Goal: Transaction & Acquisition: Download file/media

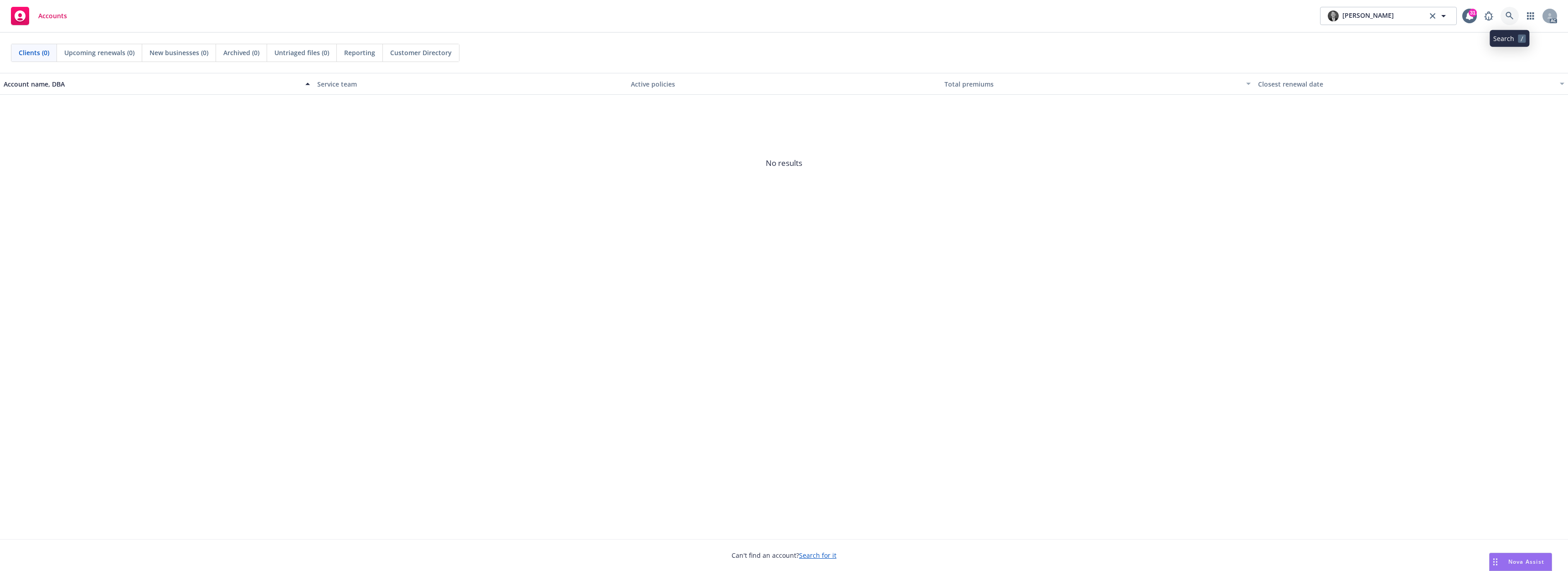
click at [1504, 15] on link at bounding box center [1510, 16] width 18 height 18
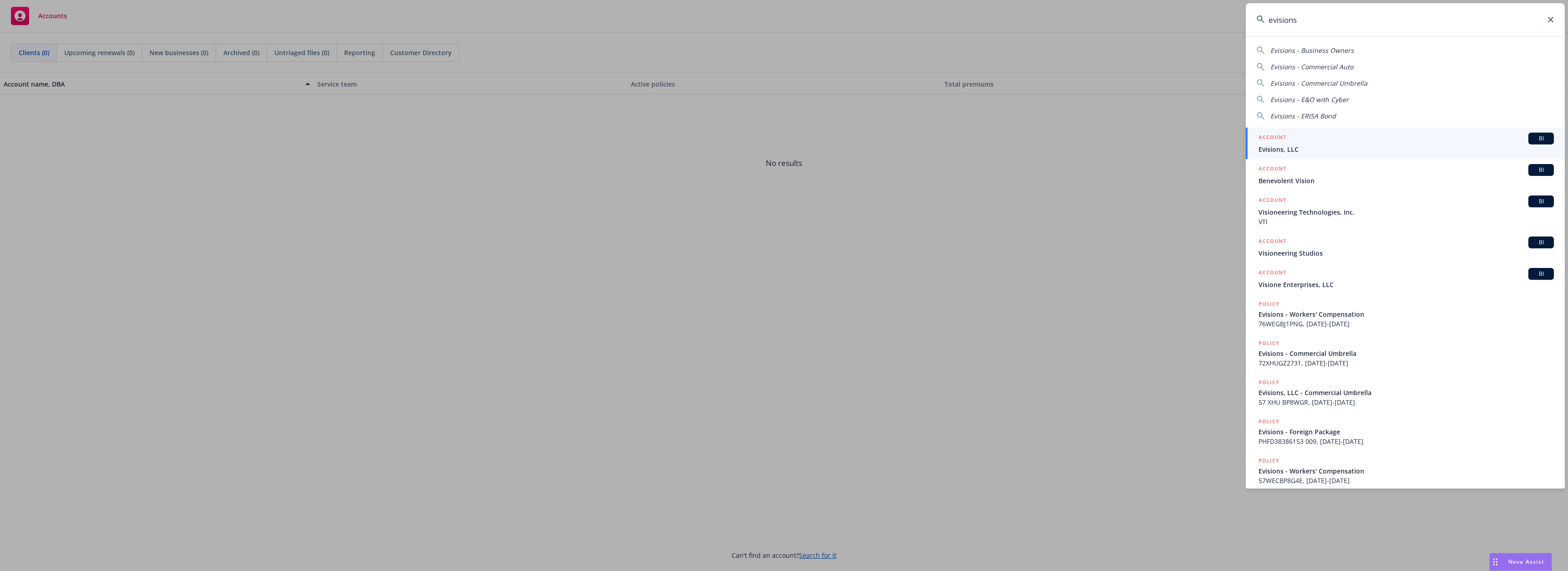
type input "evisions"
click at [1307, 141] on div "ACCOUNT BI" at bounding box center [1406, 138] width 295 height 12
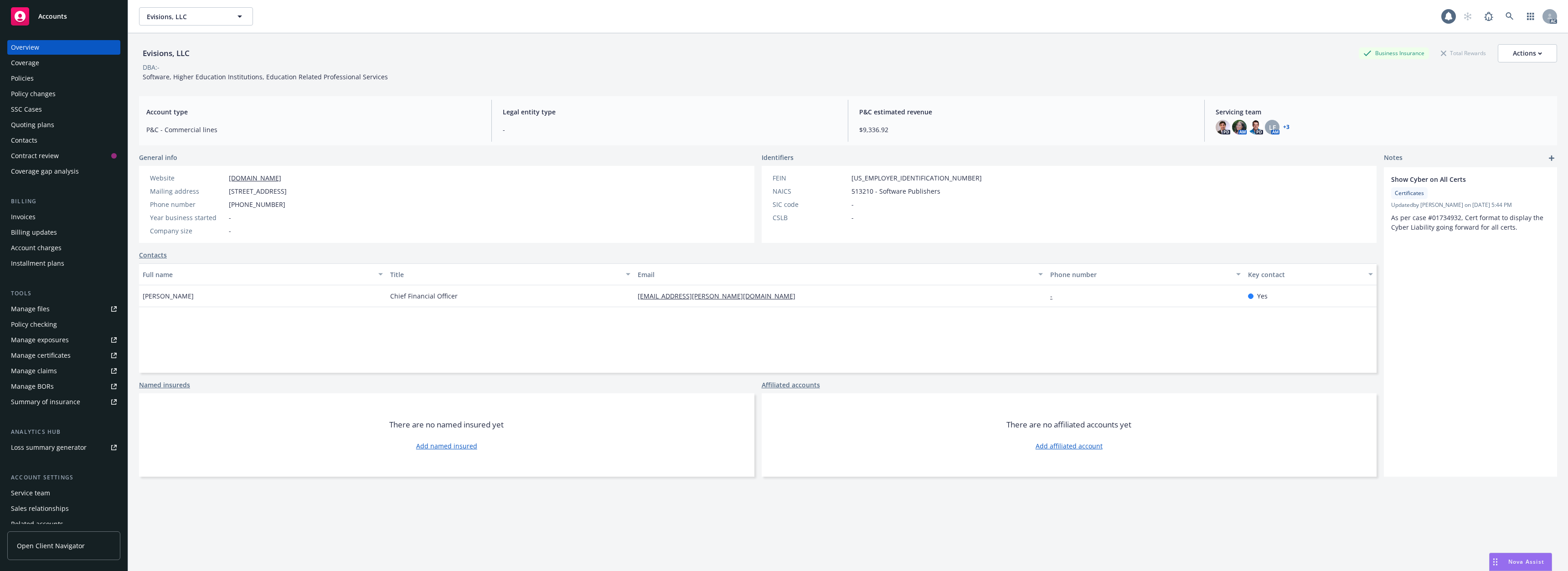
click at [39, 78] on div "Policies" at bounding box center [64, 79] width 106 height 15
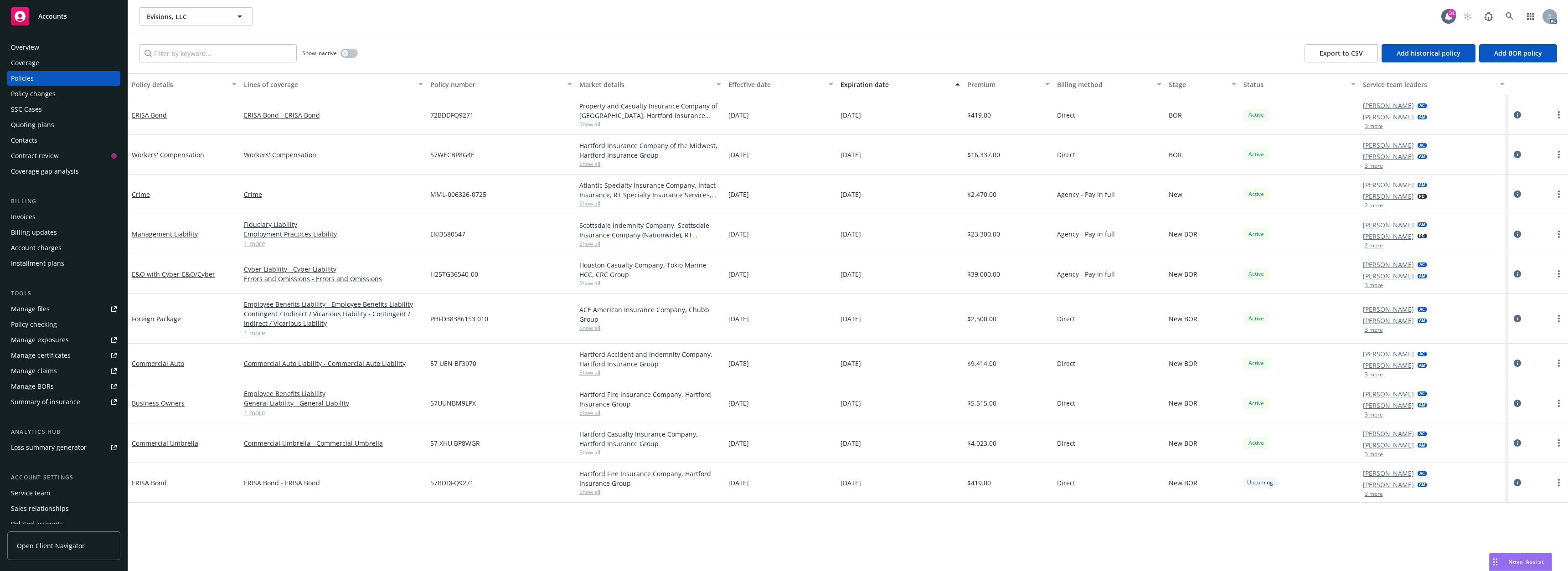
click at [262, 242] on link "1 more" at bounding box center [334, 243] width 179 height 10
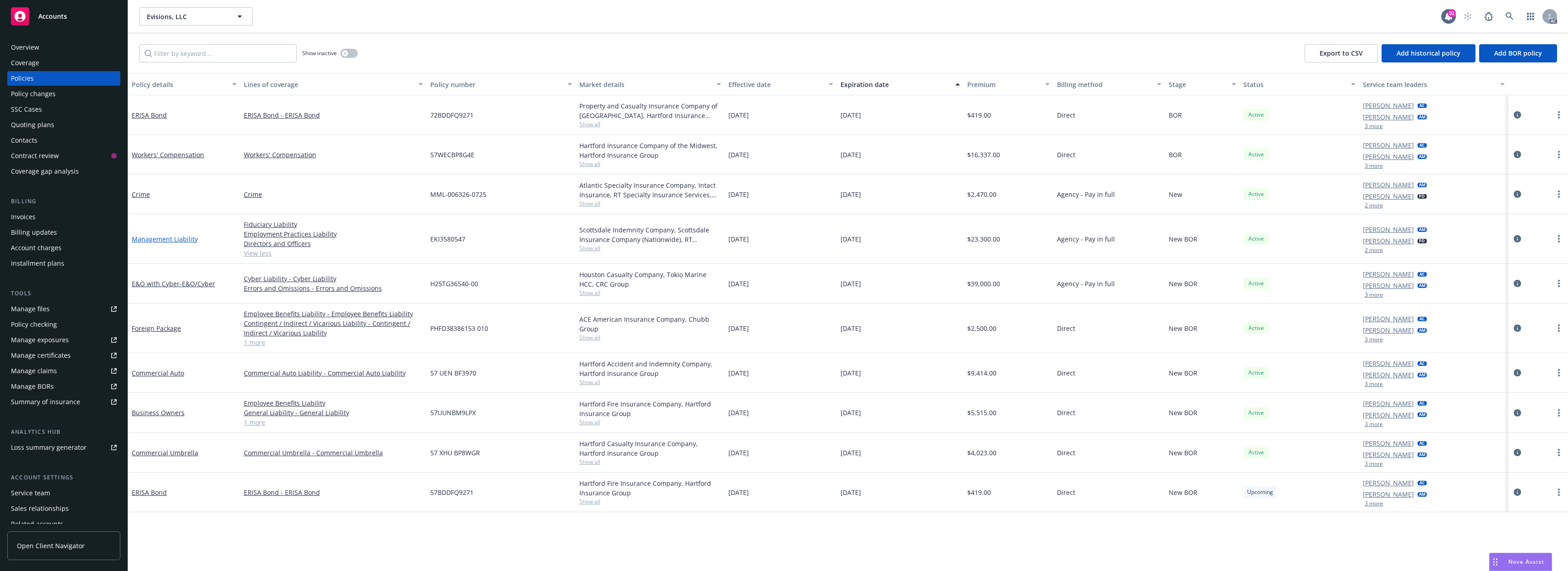
click at [168, 237] on link "Management Liability" at bounding box center [164, 239] width 66 height 9
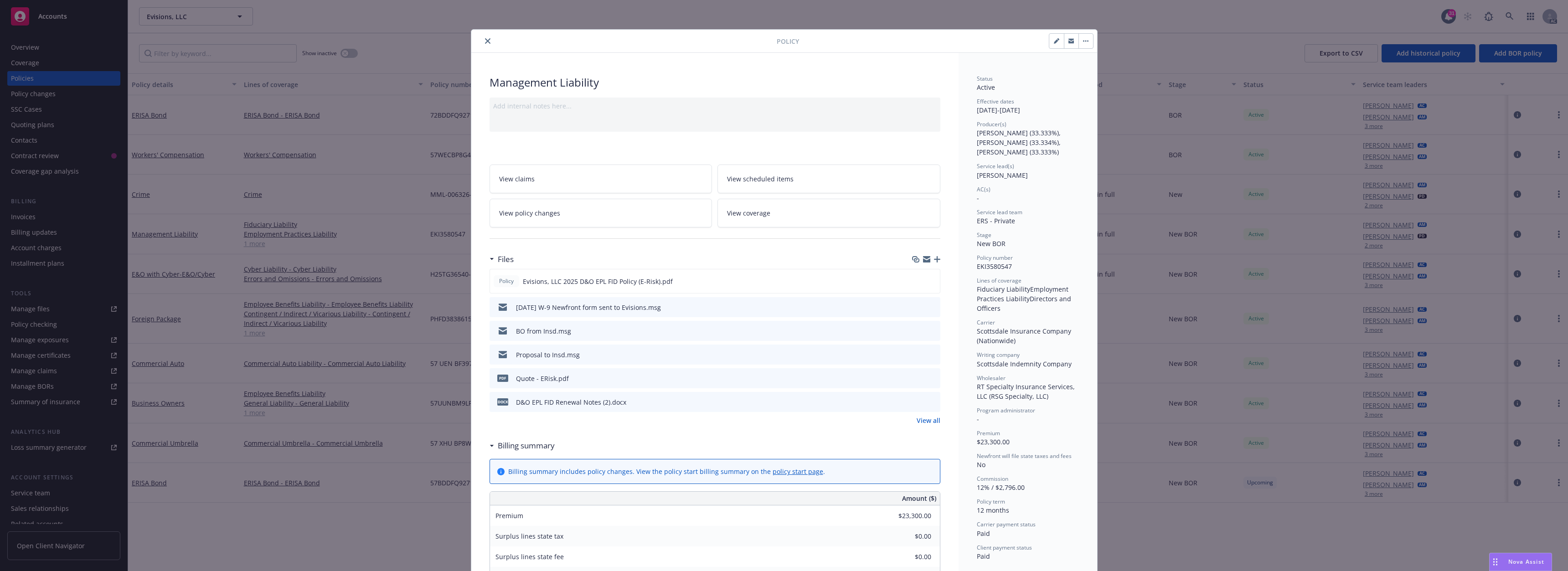
click at [485, 41] on icon "close" at bounding box center [488, 41] width 5 height 5
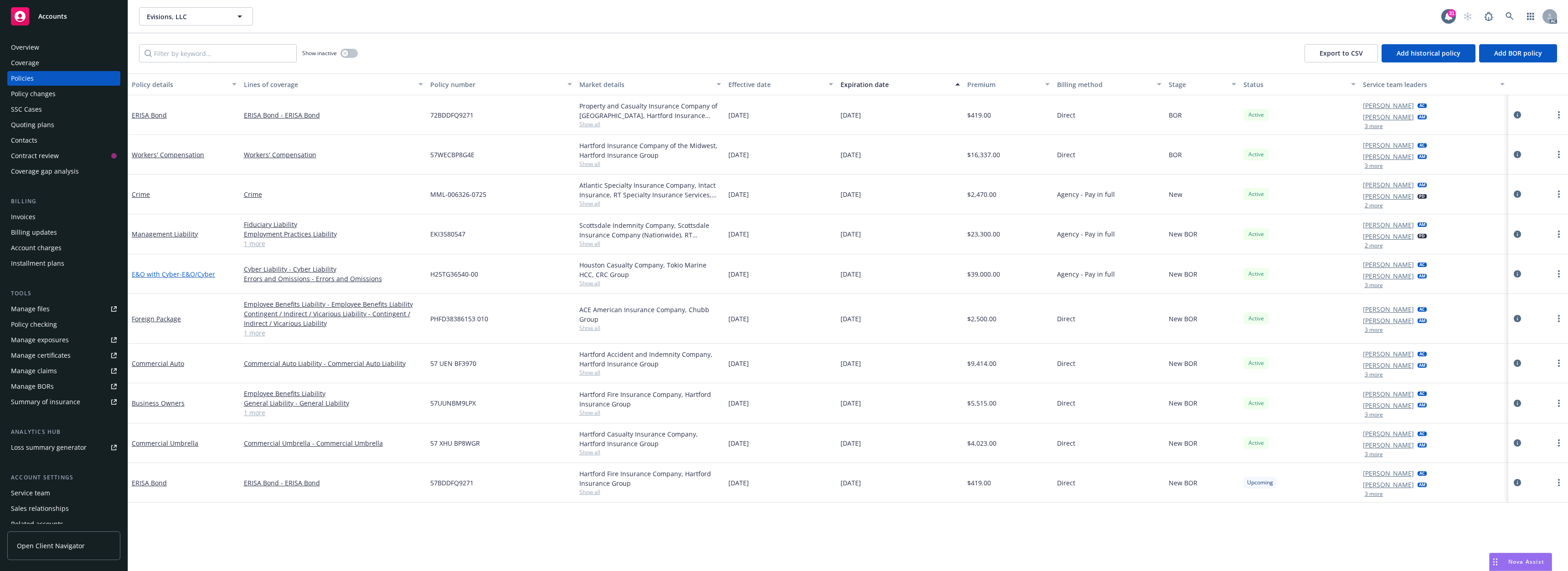
click at [178, 273] on link "E&O with Cyber - E&O/Cyber" at bounding box center [173, 274] width 83 height 9
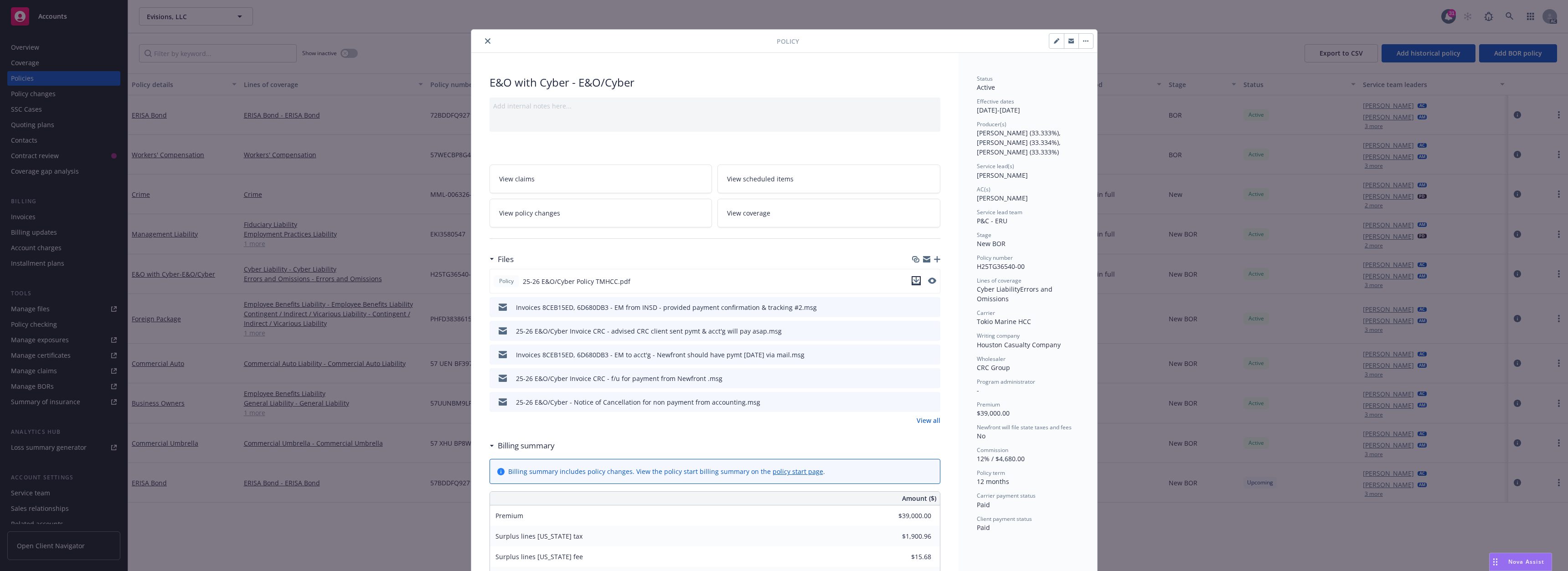
click at [915, 281] on icon "download file" at bounding box center [916, 281] width 7 height 7
click at [1511, 559] on span "Nova Assist" at bounding box center [1526, 562] width 36 height 8
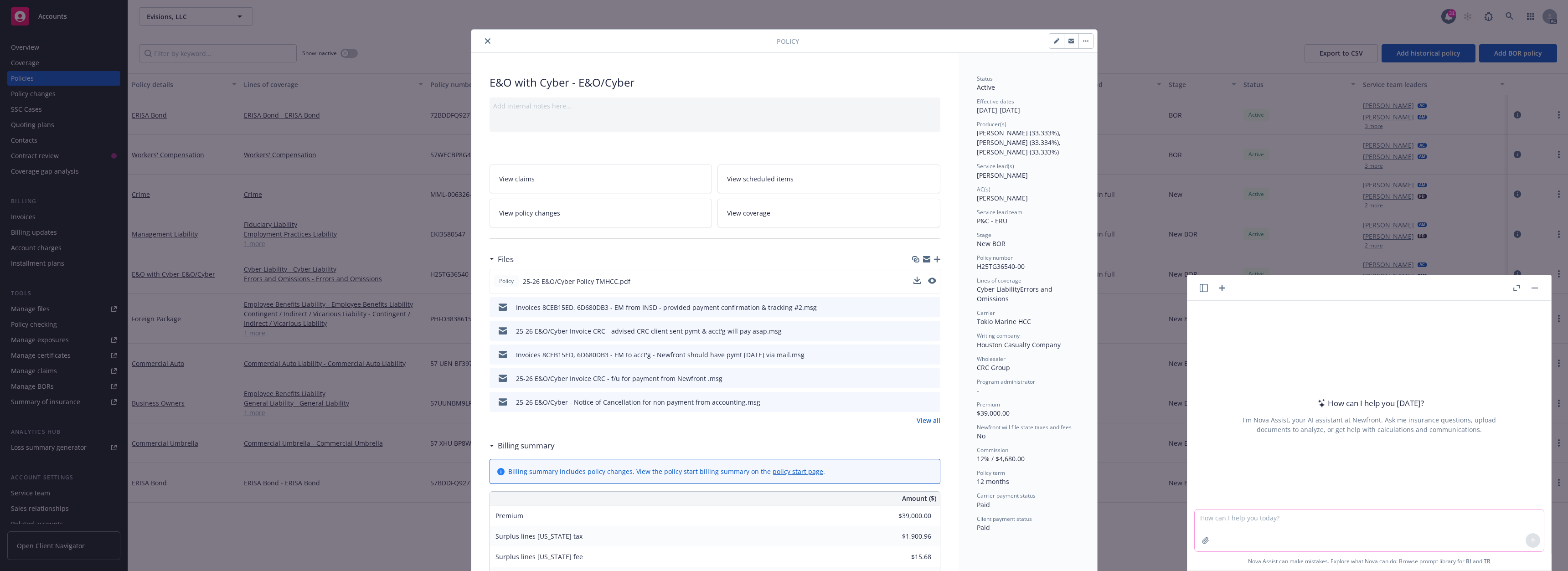
click at [1248, 524] on textarea at bounding box center [1370, 530] width 349 height 42
paste textarea "Your policy contains coverage for Security and Privacy Liability Coverage which…"
type textarea "Your policy contains coverage for Security and Privacy Liability Coverage which…"
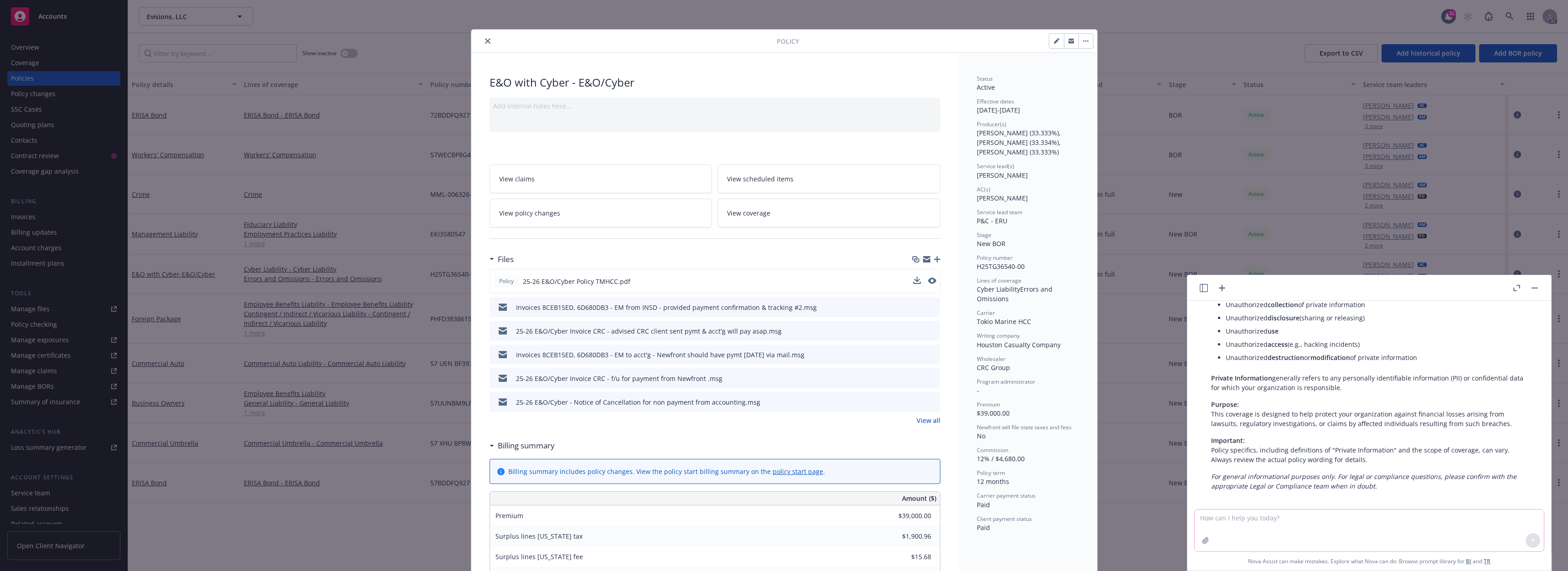
scroll to position [128, 0]
paste textarea "Your policy contains coverage for Security and Privacy Liability Coverage which…"
type textarea "make more professional: Your policy contains coverage for Security and Privacy …"
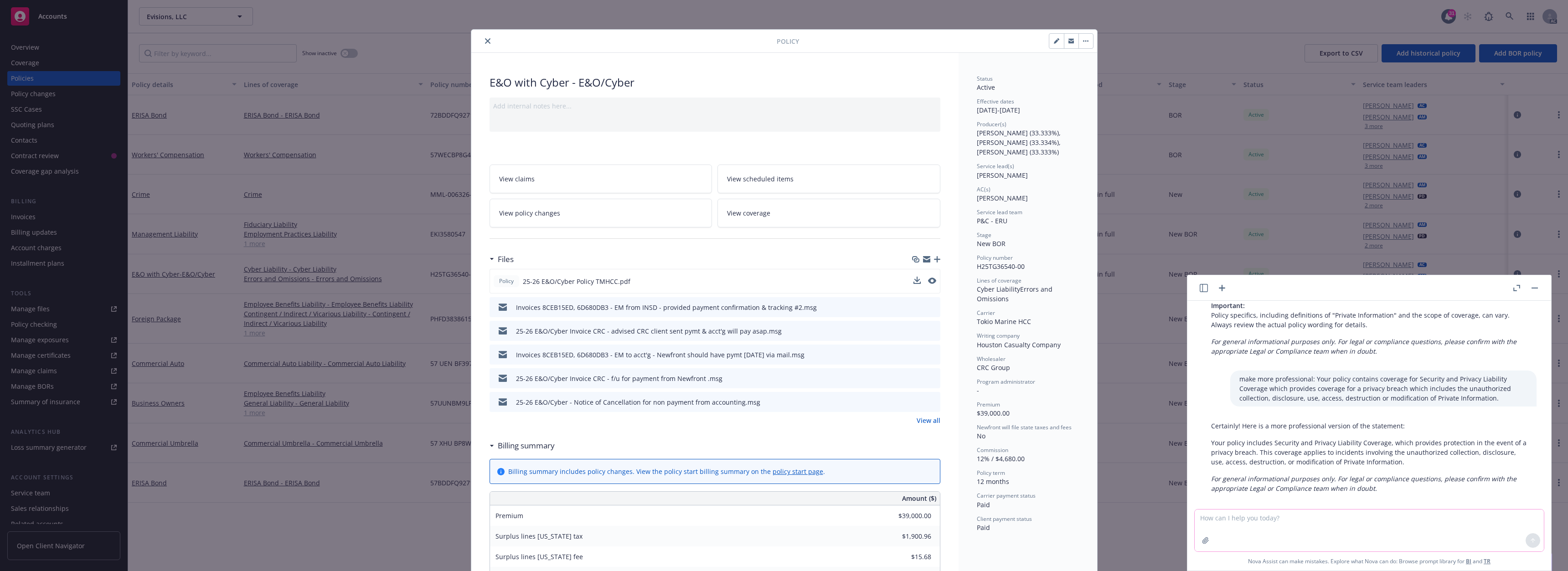
scroll to position [266, 0]
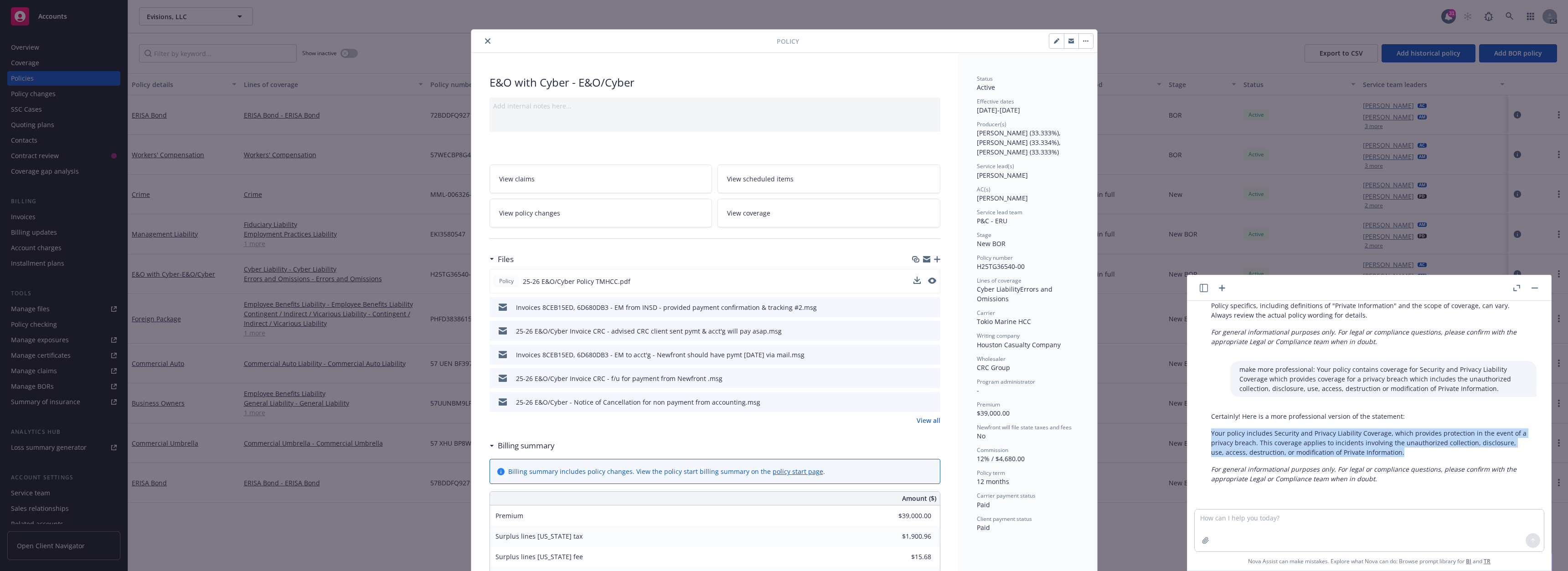
drag, startPoint x: 1211, startPoint y: 435, endPoint x: 1402, endPoint y: 455, distance: 192.0
click at [1402, 455] on div "Certainly! Here is a more professional version of the statement: Your policy in…" at bounding box center [1370, 447] width 335 height 79
copy p "Your policy includes Security and Privacy Liability Coverage, which provides pr…"
click at [482, 40] on button "close" at bounding box center [488, 41] width 11 height 11
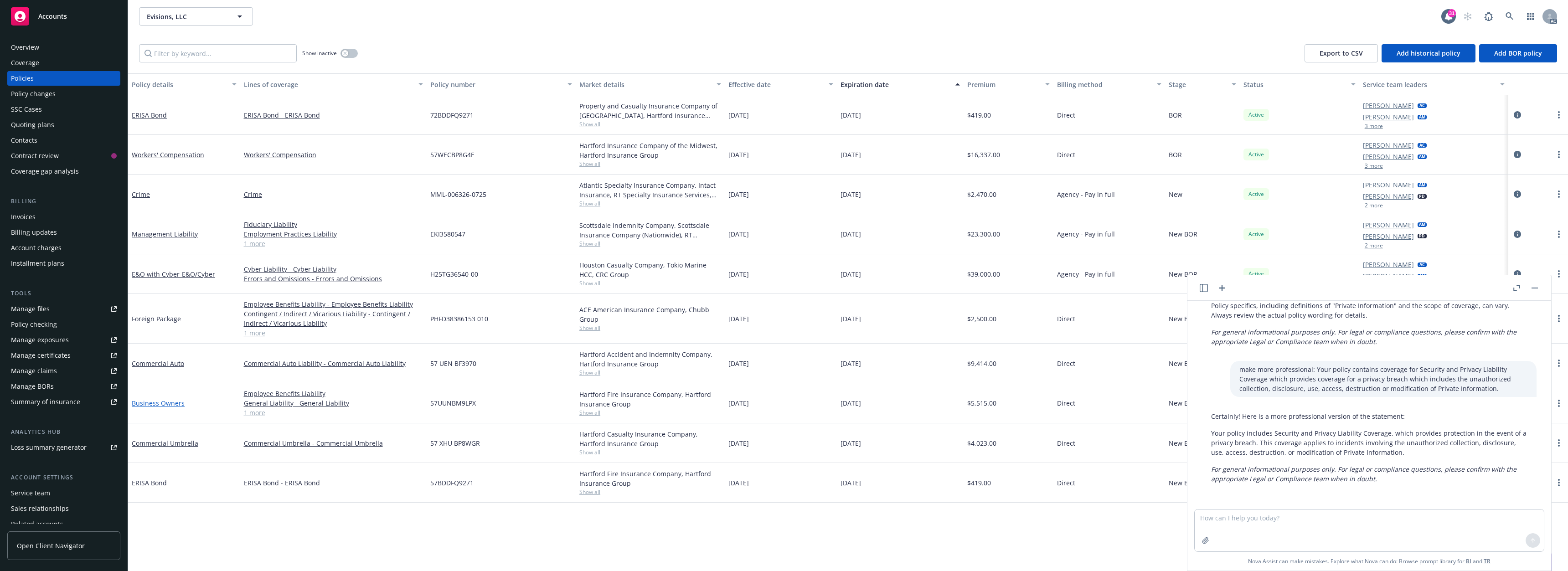
click at [161, 405] on link "Business Owners" at bounding box center [158, 403] width 53 height 9
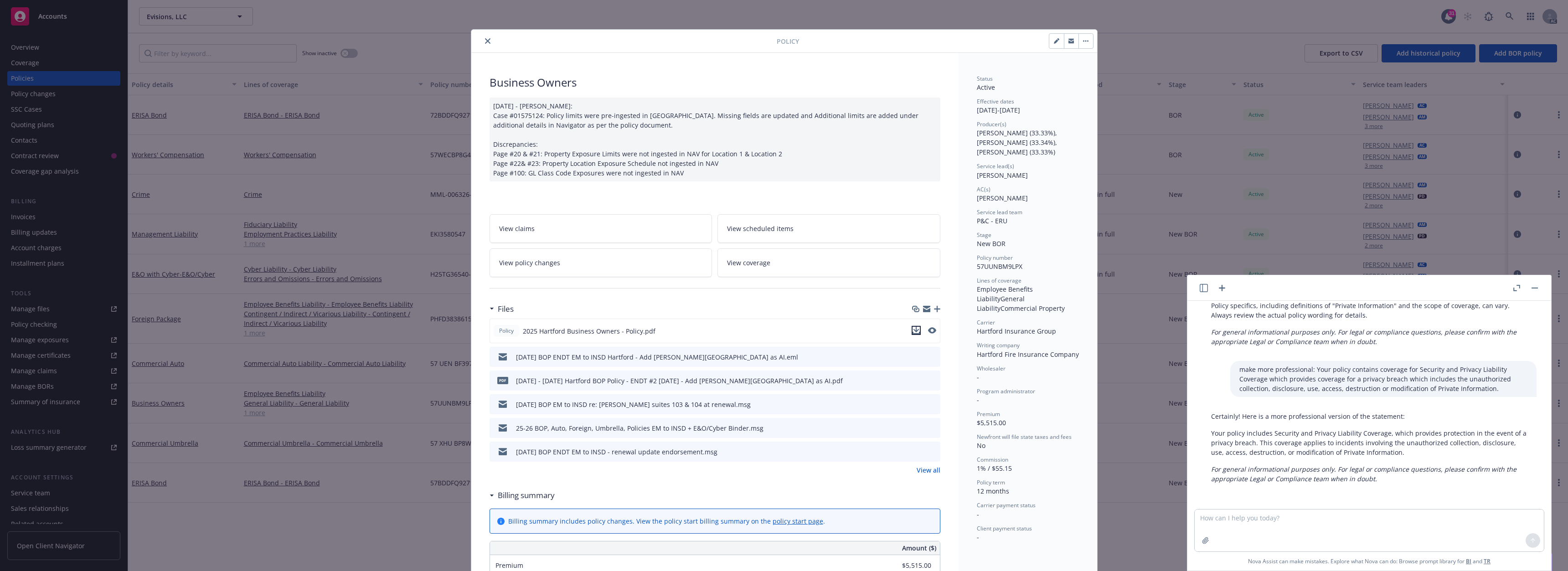
click at [912, 329] on icon "download file" at bounding box center [916, 331] width 7 height 7
